Goal: Information Seeking & Learning: Learn about a topic

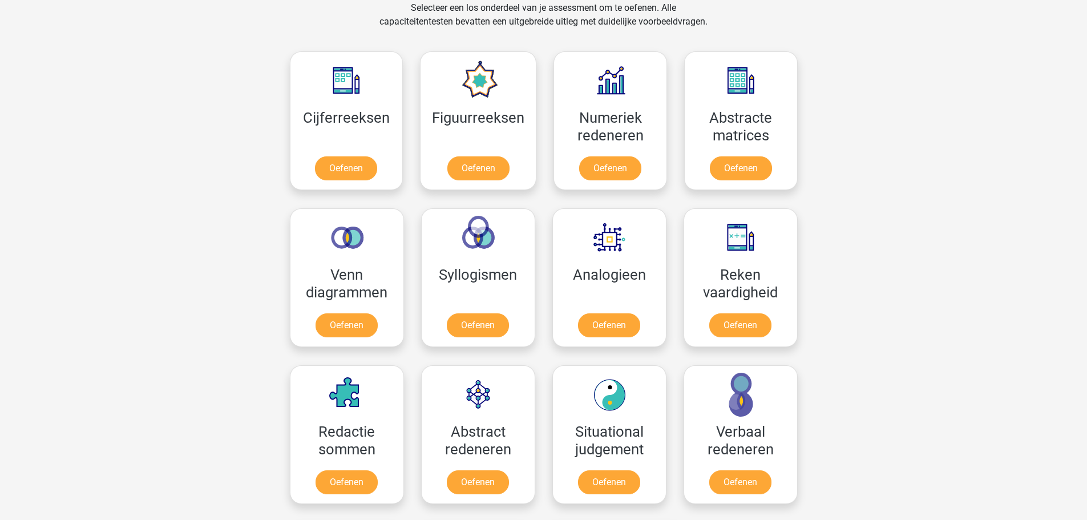
scroll to position [514, 0]
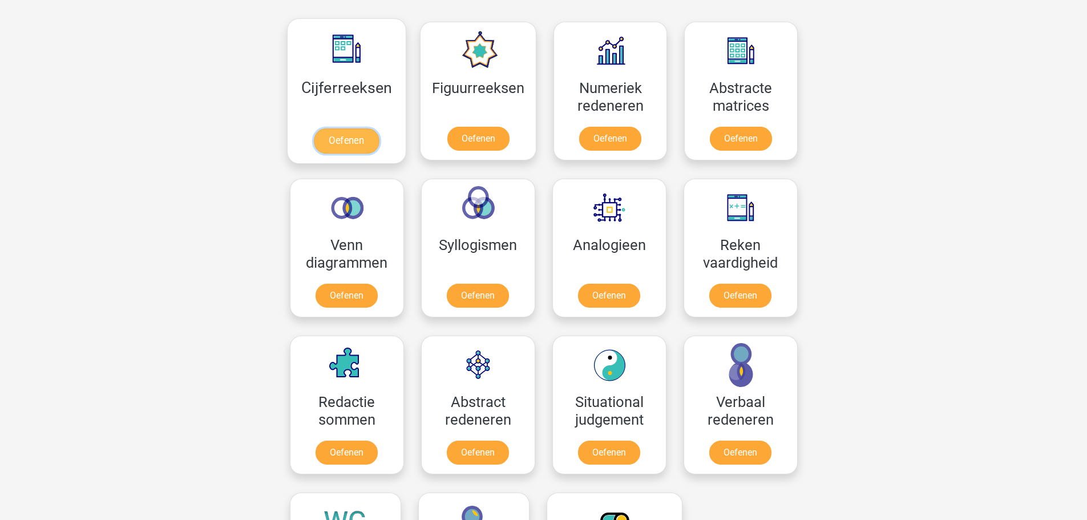
click at [373, 142] on link "Oefenen" at bounding box center [346, 140] width 65 height 25
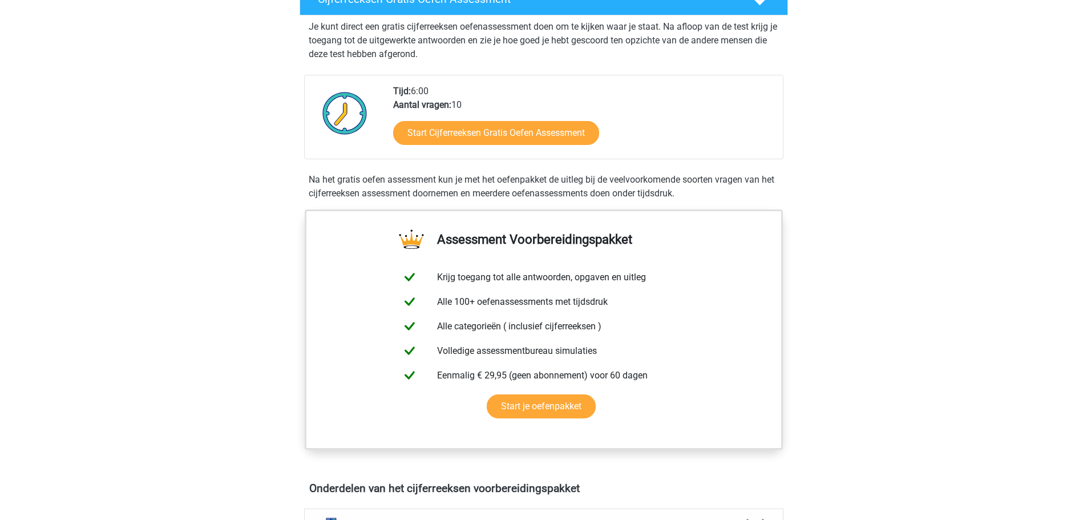
scroll to position [228, 0]
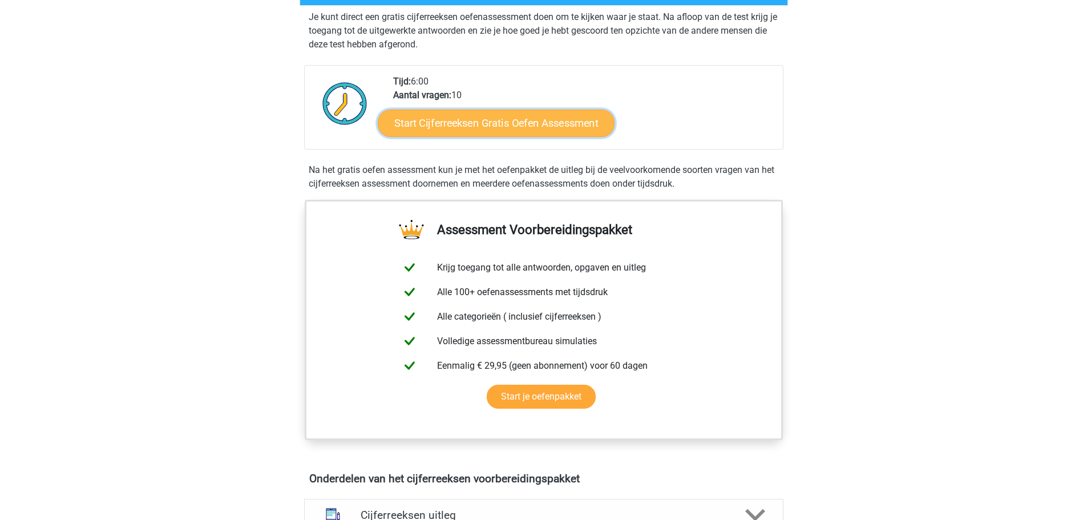
click at [491, 127] on link "Start Cijferreeksen Gratis Oefen Assessment" at bounding box center [496, 122] width 237 height 27
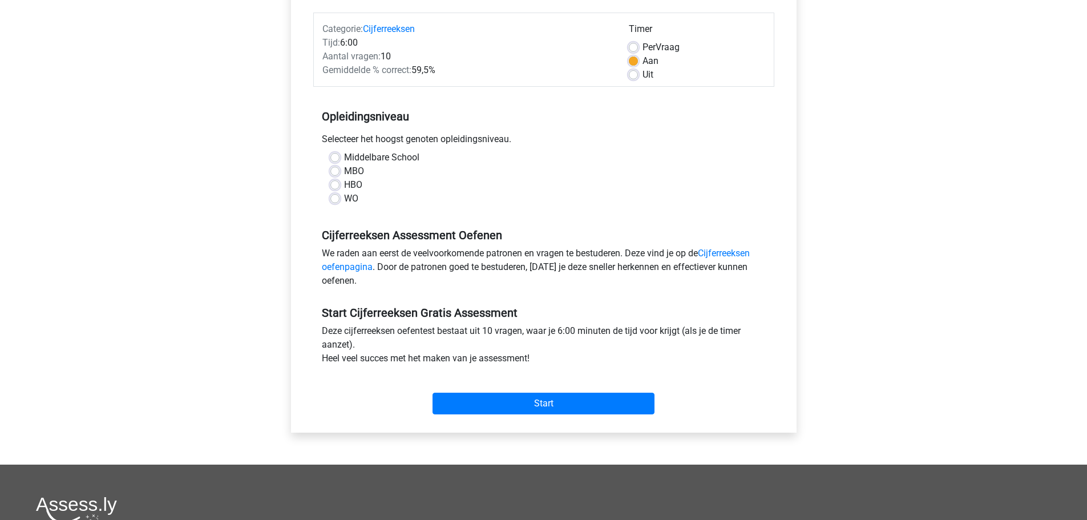
scroll to position [171, 0]
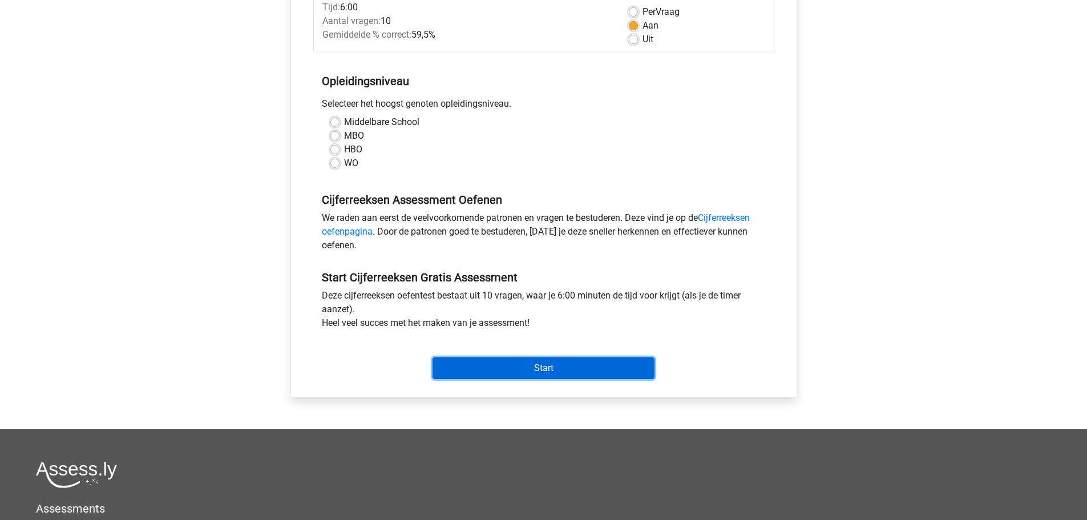
click at [544, 362] on input "Start" at bounding box center [544, 368] width 222 height 22
click at [344, 122] on label "Middelbare School" at bounding box center [381, 122] width 75 height 14
click at [336, 122] on input "Middelbare School" at bounding box center [334, 120] width 9 height 11
radio input "true"
click at [607, 376] on input "Start" at bounding box center [544, 368] width 222 height 22
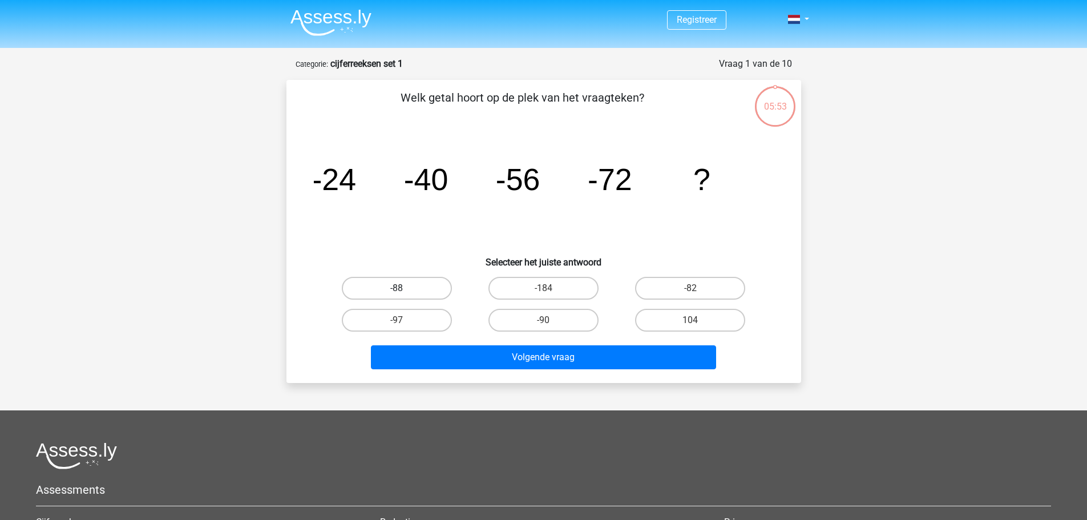
click at [417, 283] on label "-88" at bounding box center [397, 288] width 110 height 23
click at [404, 288] on input "-88" at bounding box center [400, 291] width 7 height 7
radio input "true"
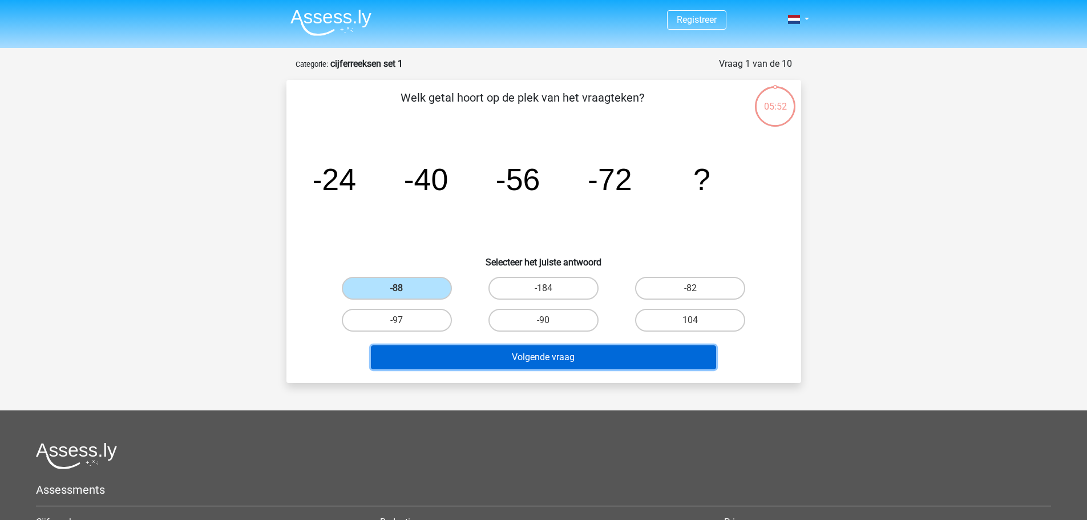
click at [546, 363] on button "Volgende vraag" at bounding box center [543, 357] width 345 height 24
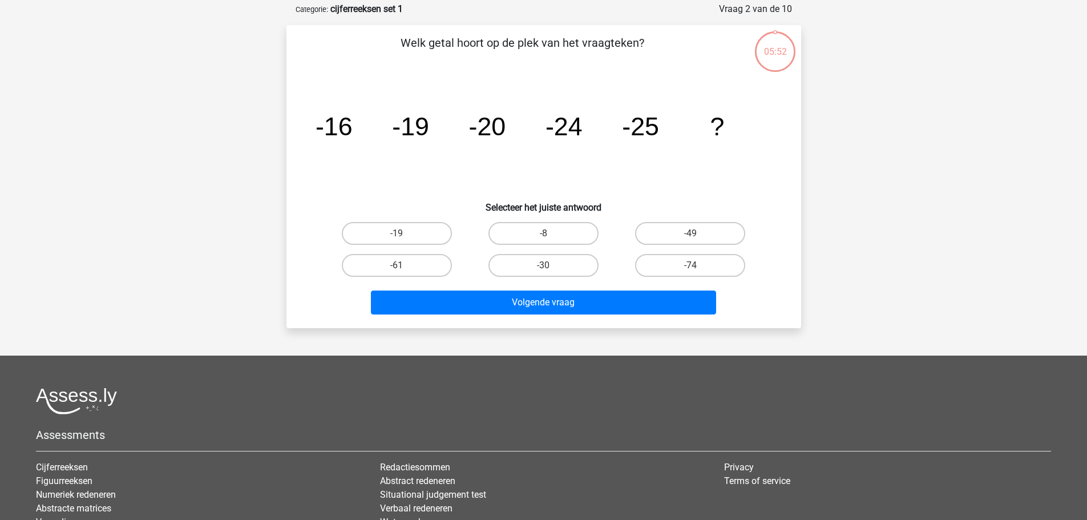
scroll to position [57, 0]
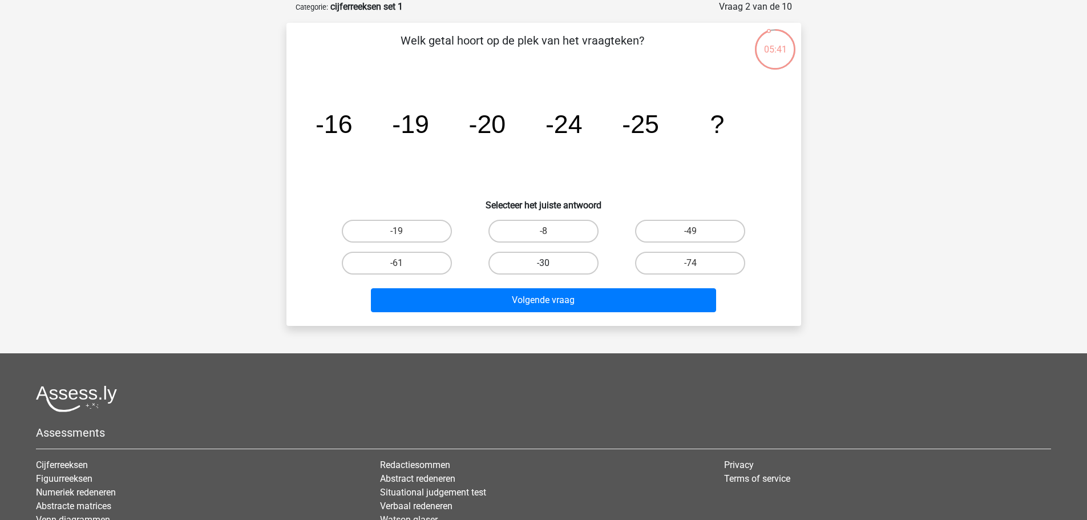
drag, startPoint x: 562, startPoint y: 262, endPoint x: 568, endPoint y: 265, distance: 6.7
click at [562, 262] on label "-30" at bounding box center [543, 263] width 110 height 23
click at [551, 263] on input "-30" at bounding box center [546, 266] width 7 height 7
radio input "true"
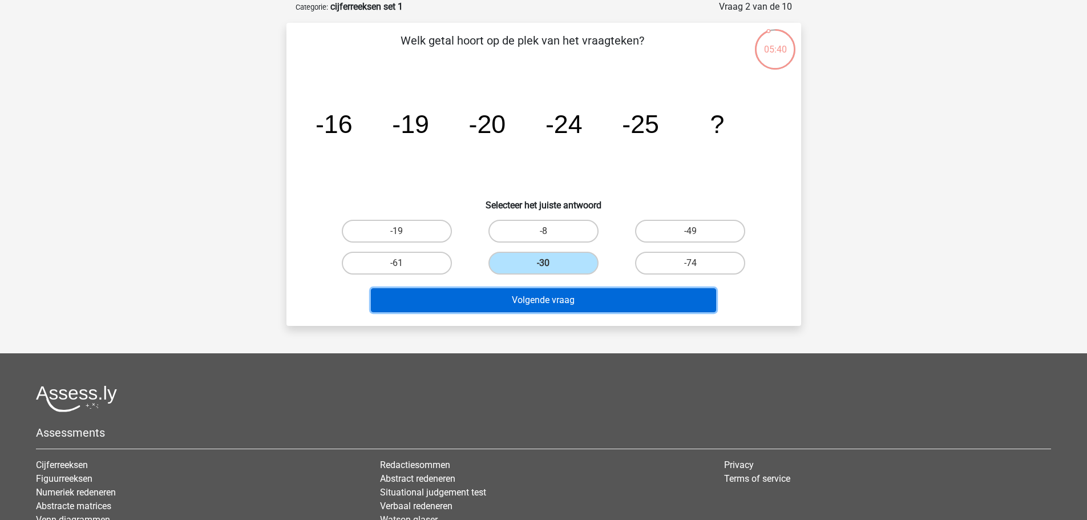
click at [565, 298] on button "Volgende vraag" at bounding box center [543, 300] width 345 height 24
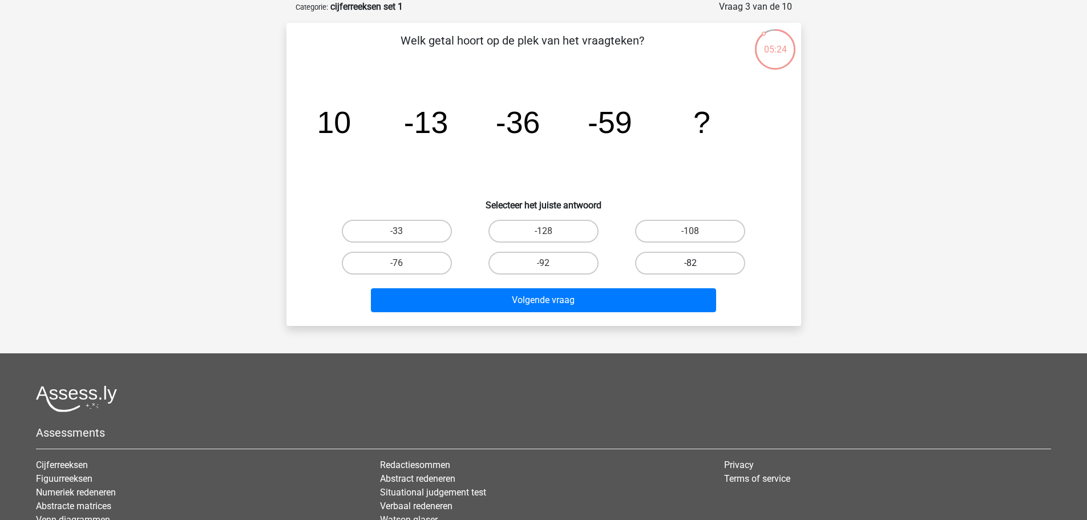
click at [683, 265] on label "-82" at bounding box center [690, 263] width 110 height 23
click at [690, 265] on input "-82" at bounding box center [693, 266] width 7 height 7
radio input "true"
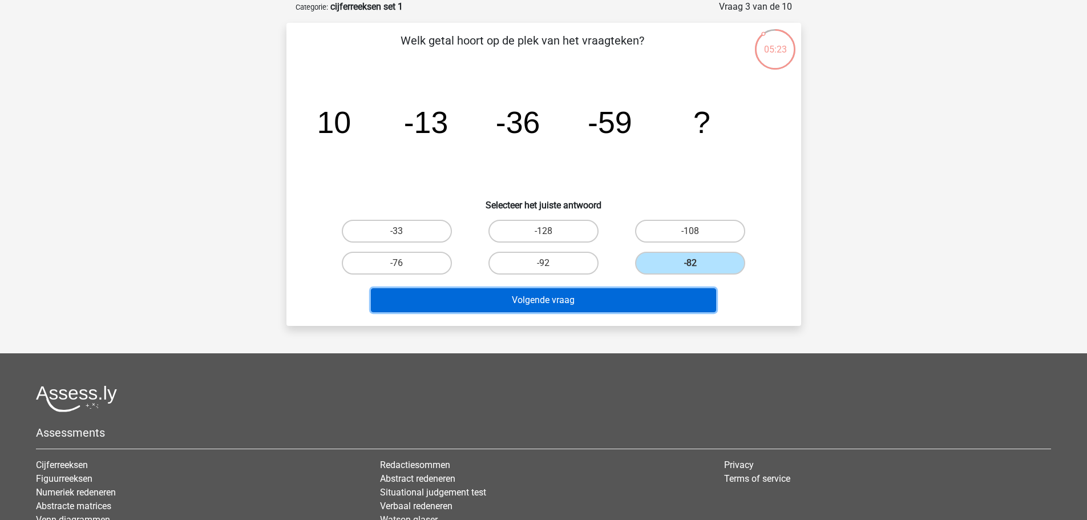
click at [620, 300] on button "Volgende vraag" at bounding box center [543, 300] width 345 height 24
